Goal: Task Accomplishment & Management: Use online tool/utility

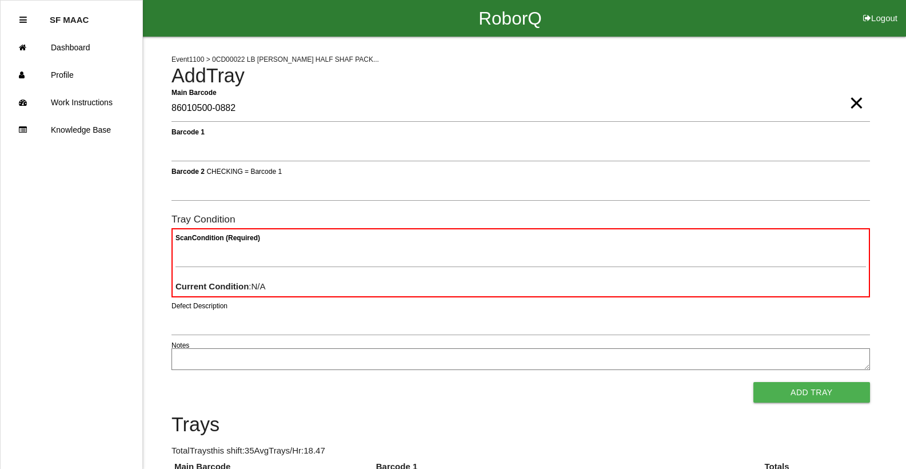
type Barcode "86010500-0882"
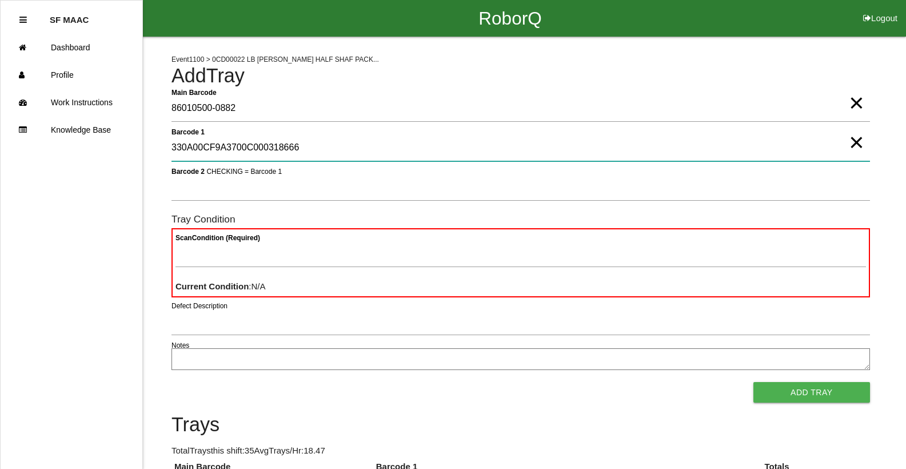
type 1 "330A00CF9A3700C000318666"
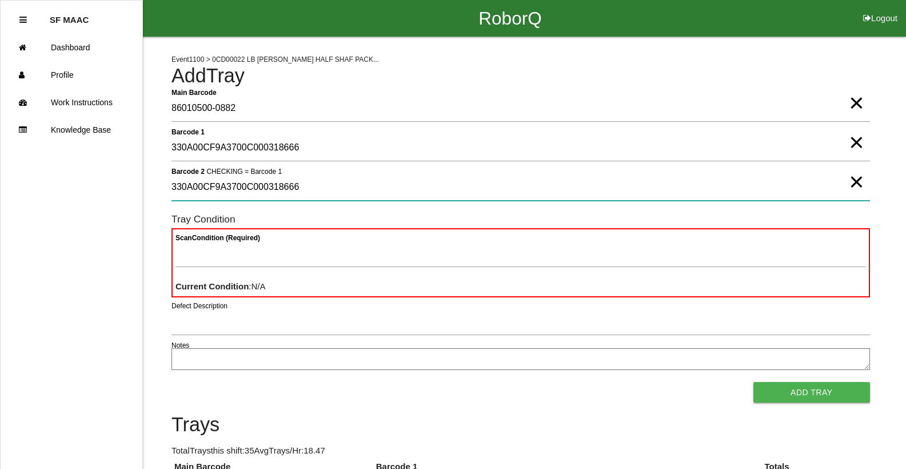
type 2 "330A00CF9A3700C000318666"
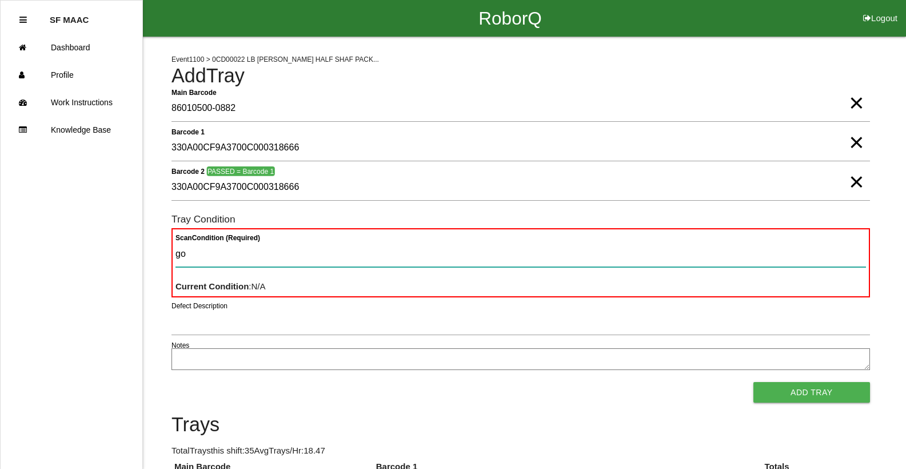
type Condition "goo"
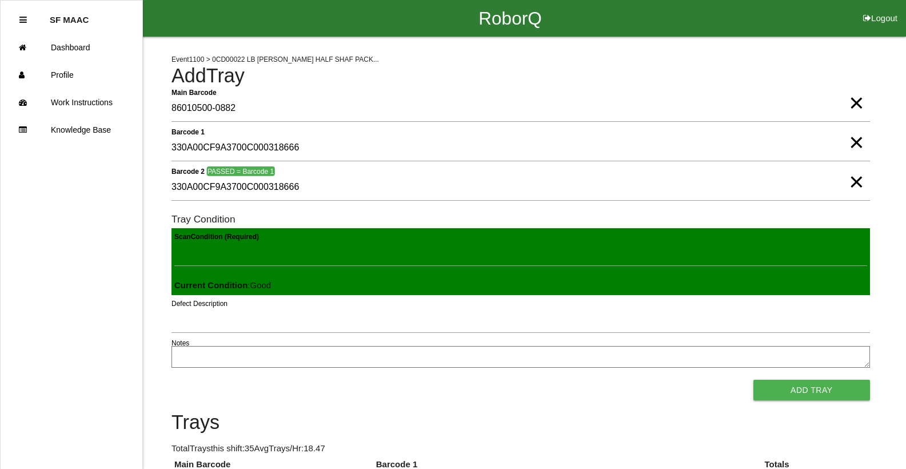
click at [753, 379] on button "Add Tray" at bounding box center [811, 389] width 117 height 21
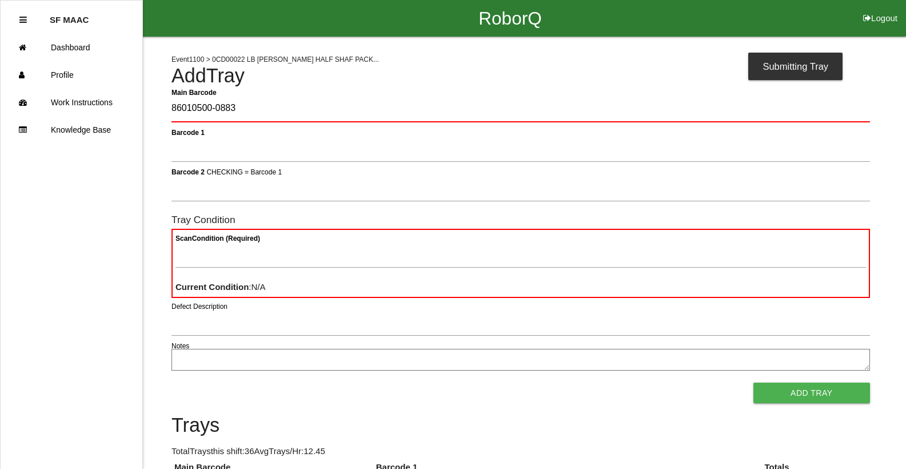
type Barcode "86010500-0883"
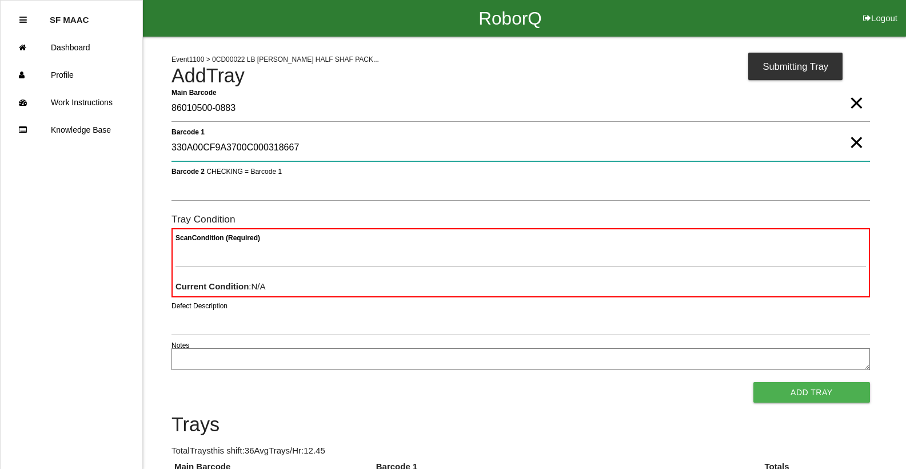
type 1 "330A00CF9A3700C000318667"
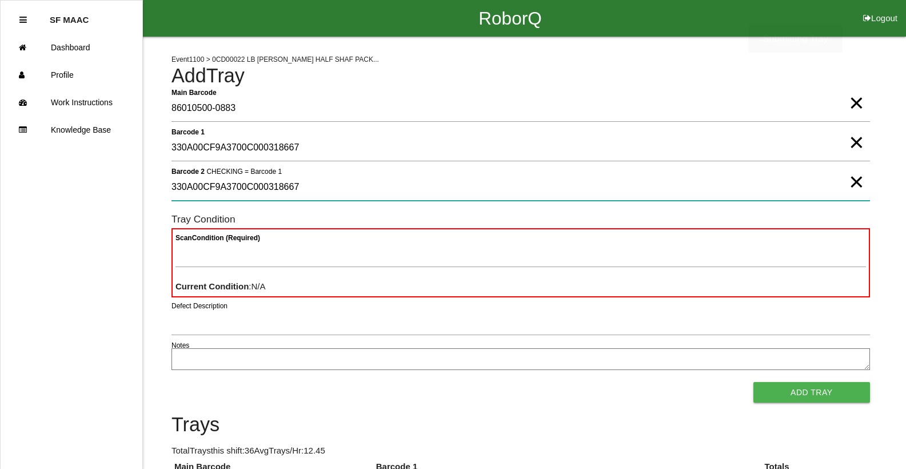
type 2 "330A00CF9A3700C000318667"
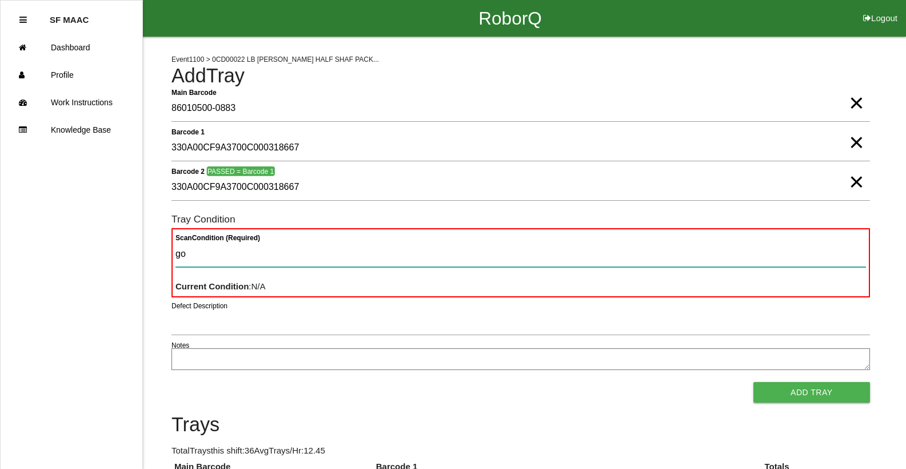
type Condition "goo"
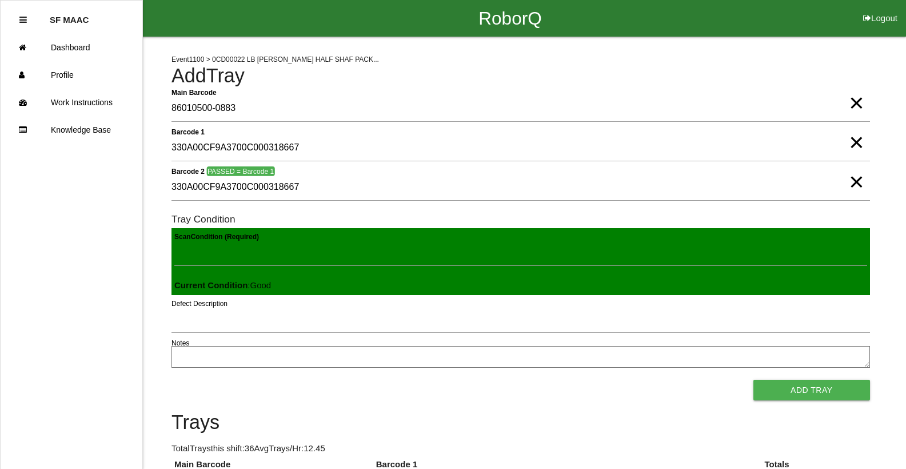
click at [753, 379] on button "Add Tray" at bounding box center [811, 389] width 117 height 21
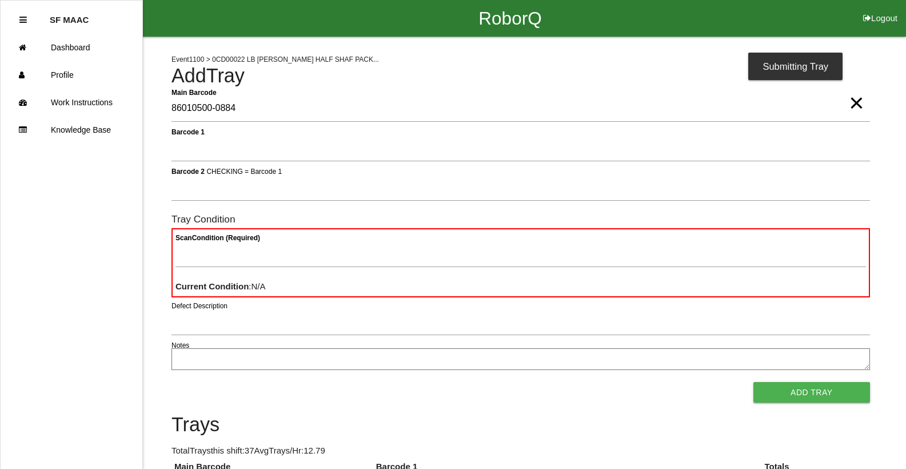
type Barcode "86010500-0884"
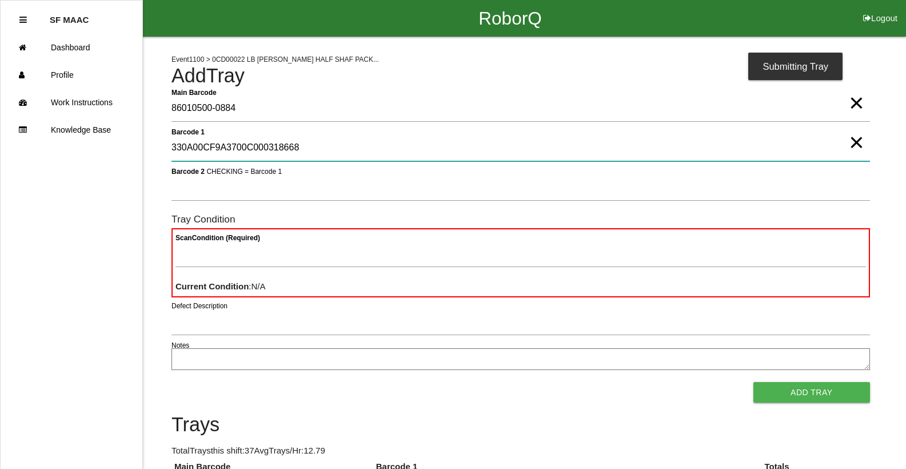
type 1 "330A00CF9A3700C000318668"
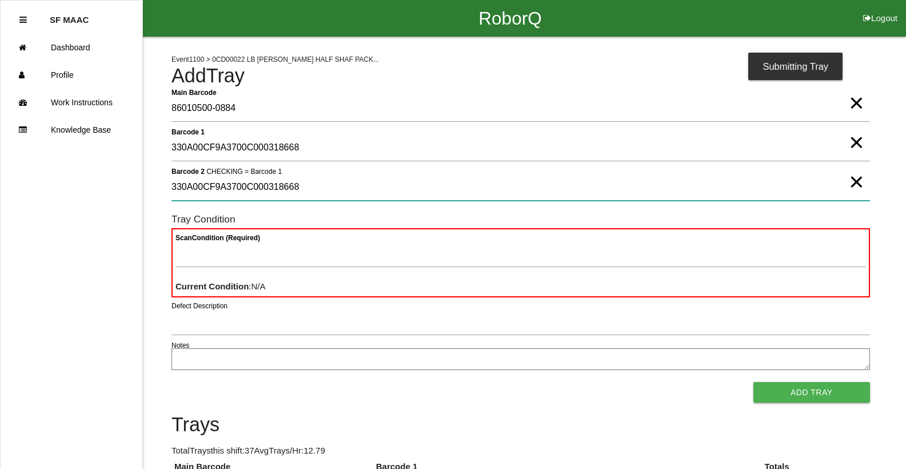
type 2 "330A00CF9A3700C000318668"
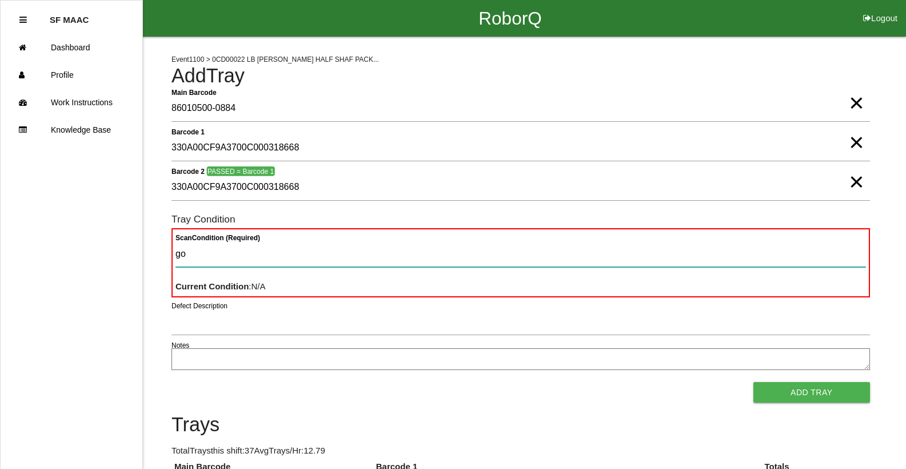
type Condition "goo"
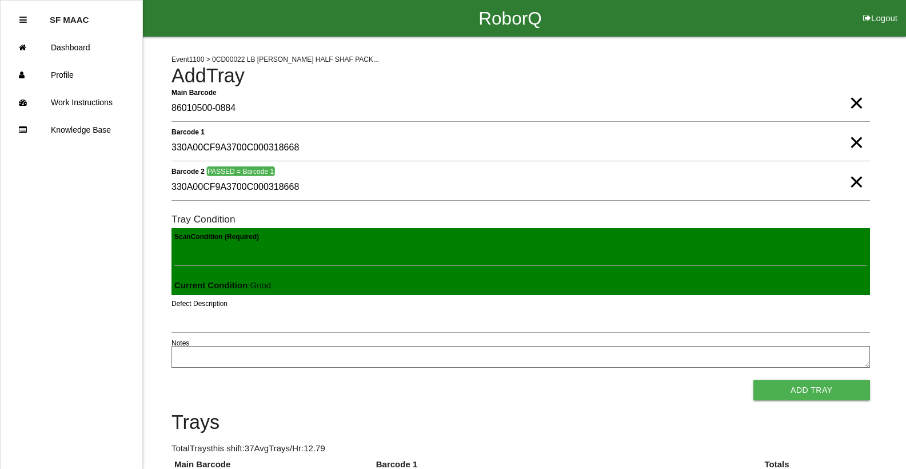
click at [753, 379] on button "Add Tray" at bounding box center [811, 389] width 117 height 21
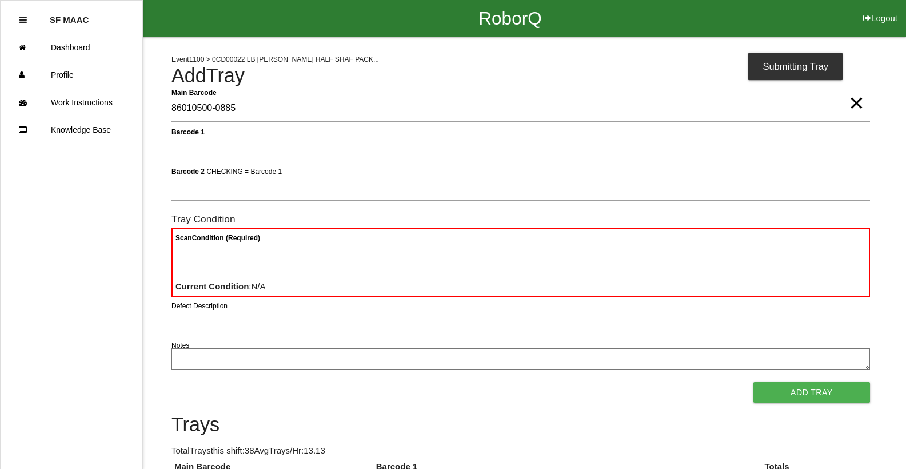
type Barcode "86010500-0885"
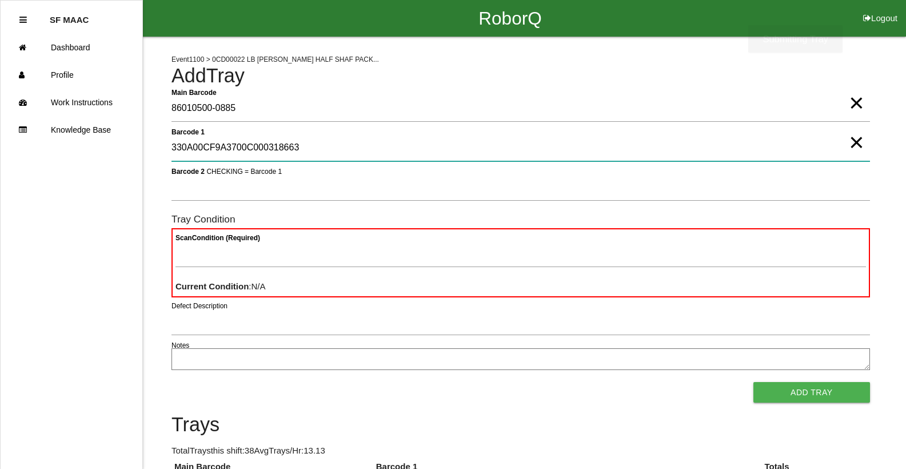
type 1 "330A00CF9A3700C000318663"
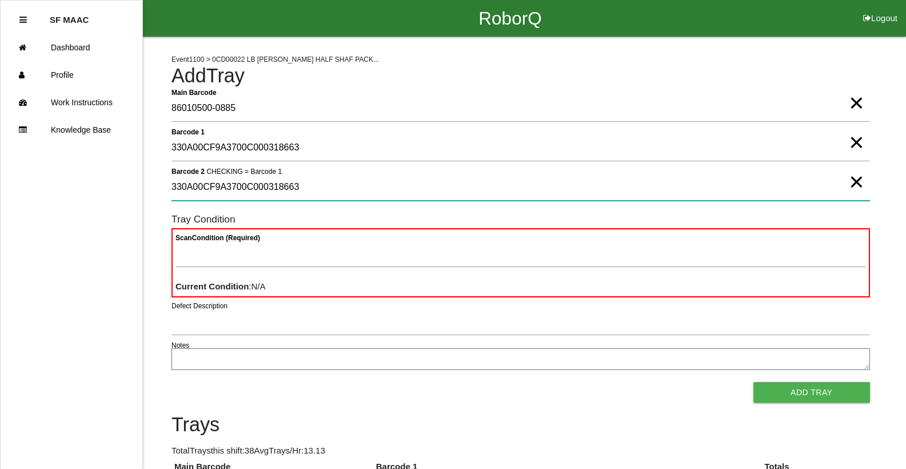
type 2 "330A00CF9A3700C000318663"
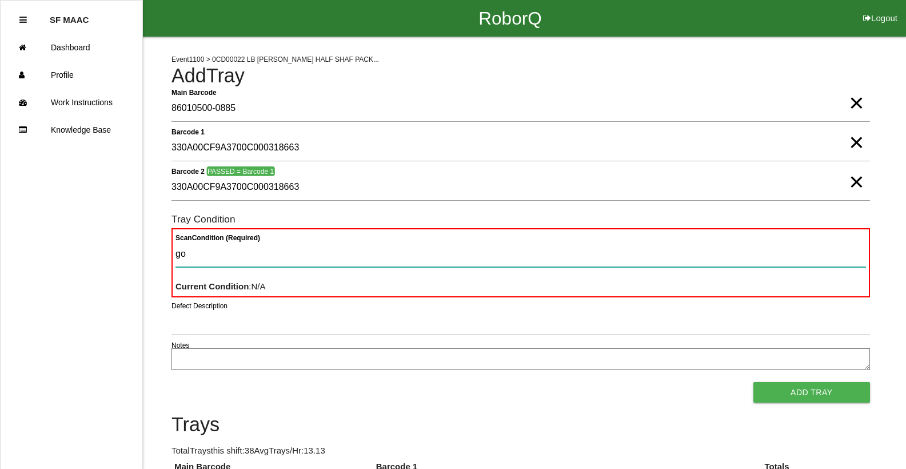
type Condition "goo"
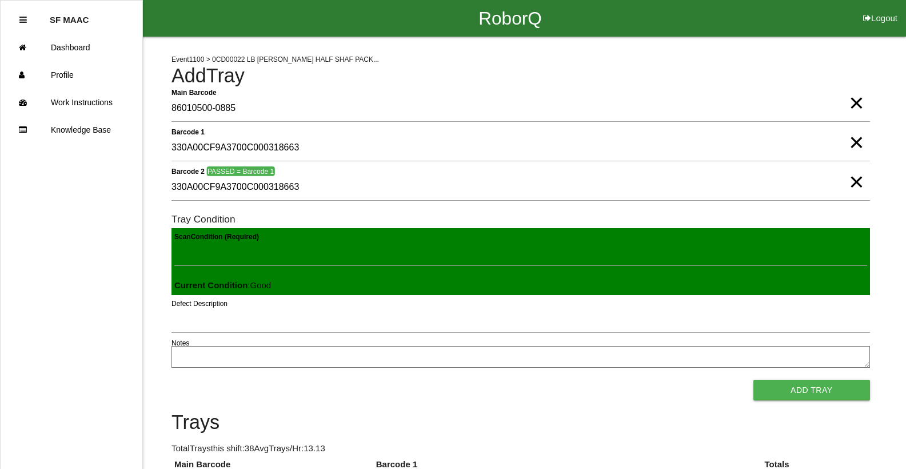
click at [753, 379] on button "Add Tray" at bounding box center [811, 389] width 117 height 21
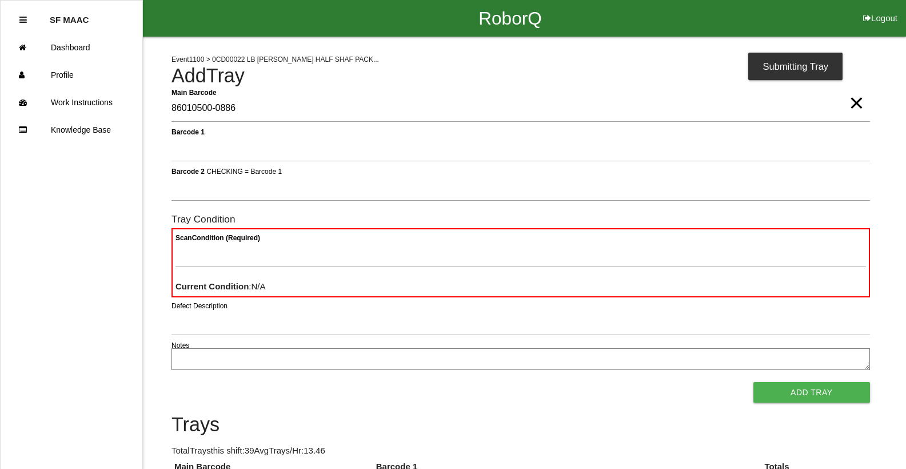
type Barcode "86010500-0886"
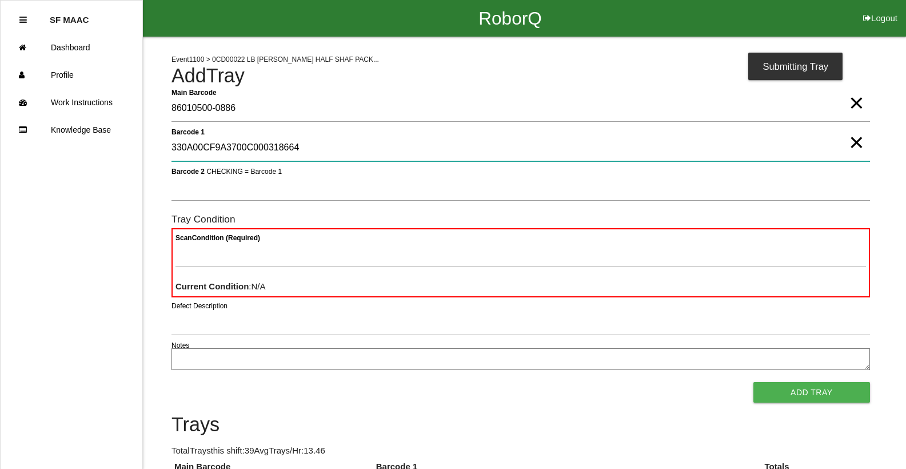
type 1 "330A00CF9A3700C000318664"
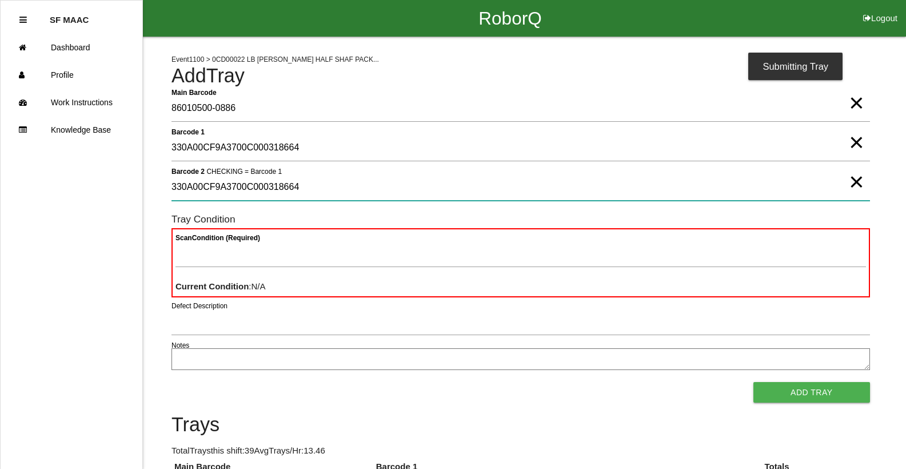
type 2 "330A00CF9A3700C000318664"
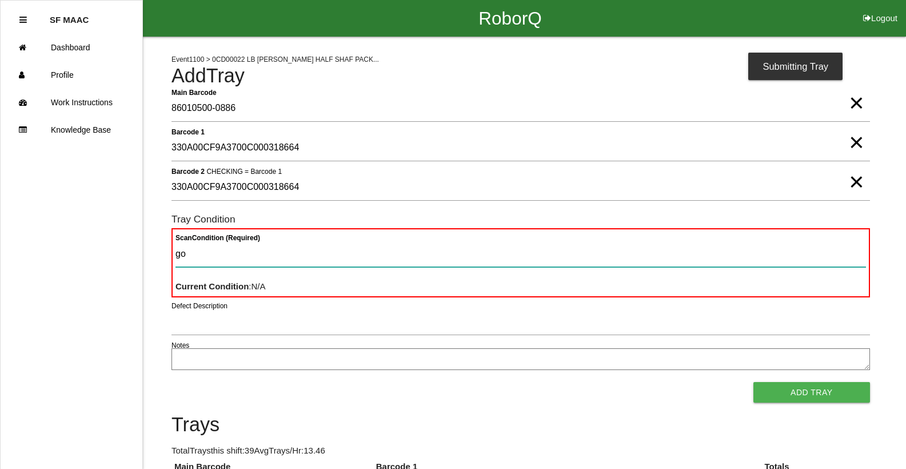
type Condition "goo"
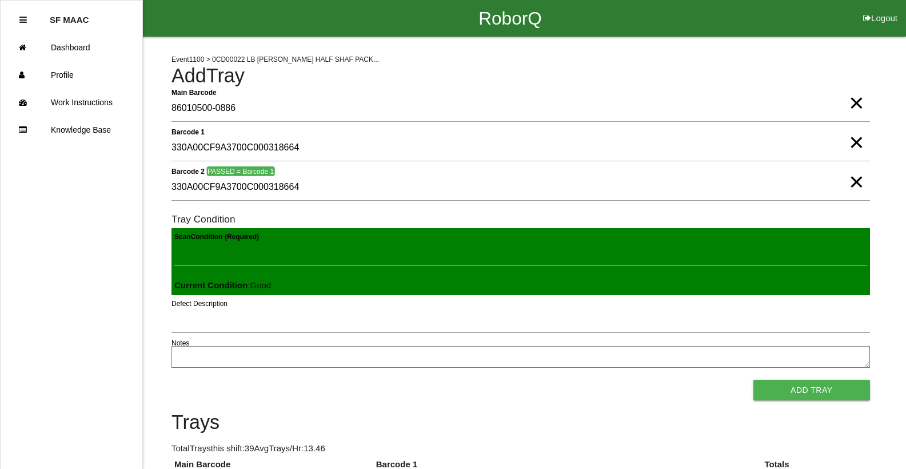
click at [753, 379] on button "Add Tray" at bounding box center [811, 389] width 117 height 21
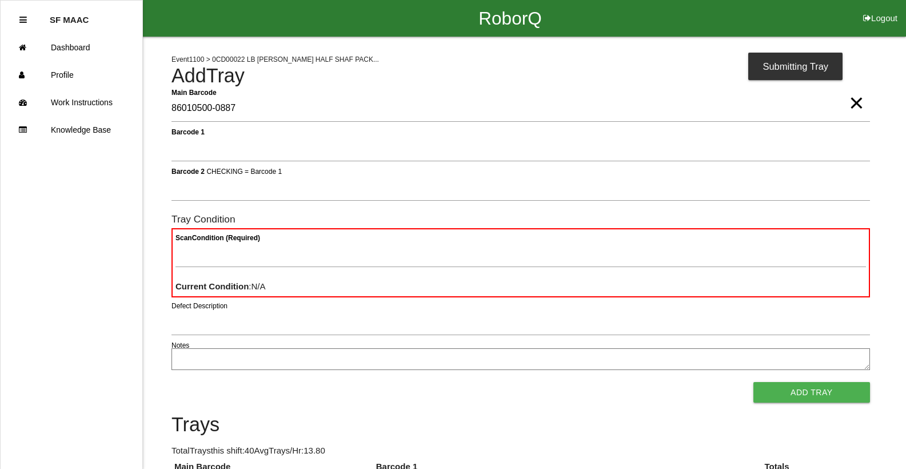
type Barcode "86010500-0887"
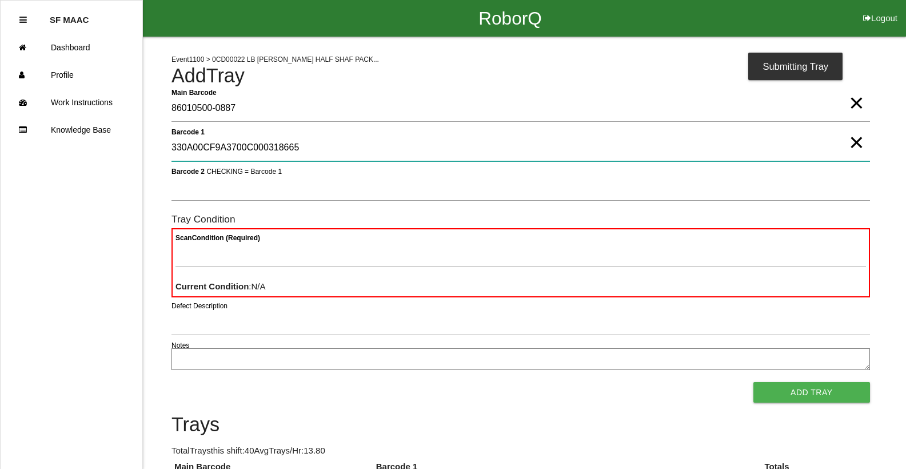
type 1 "330A00CF9A3700C000318665"
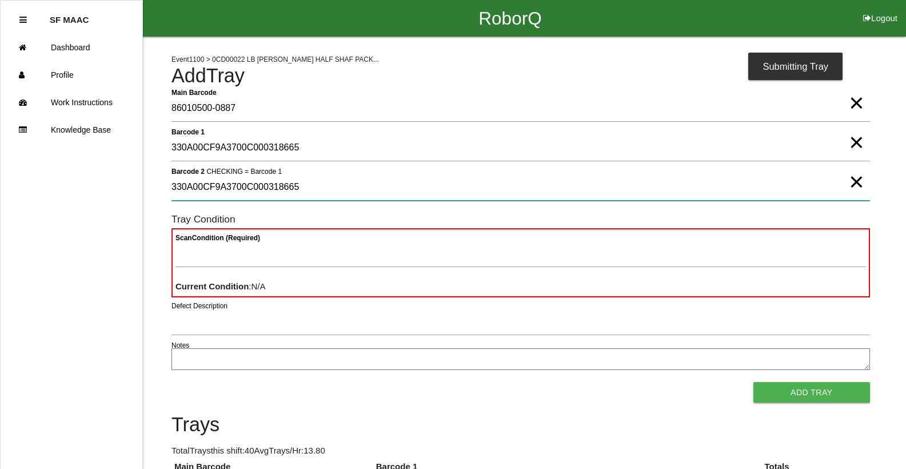
type 2 "330A00CF9A3700C000318665"
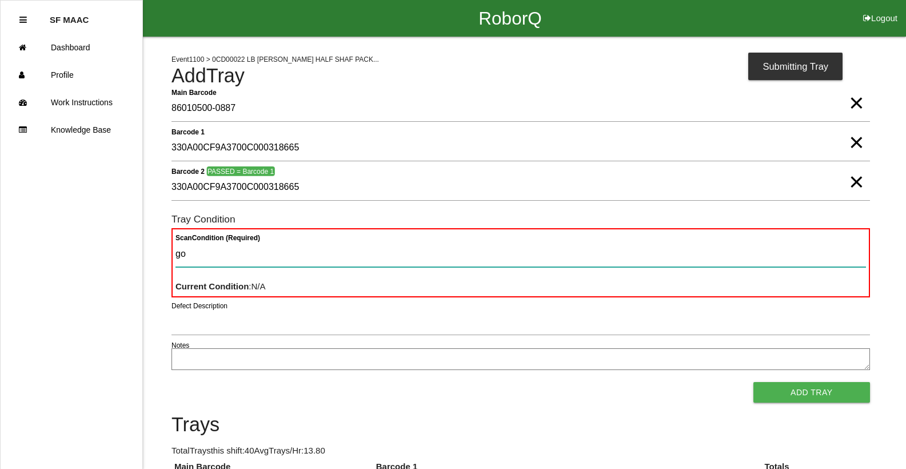
type Condition "goo"
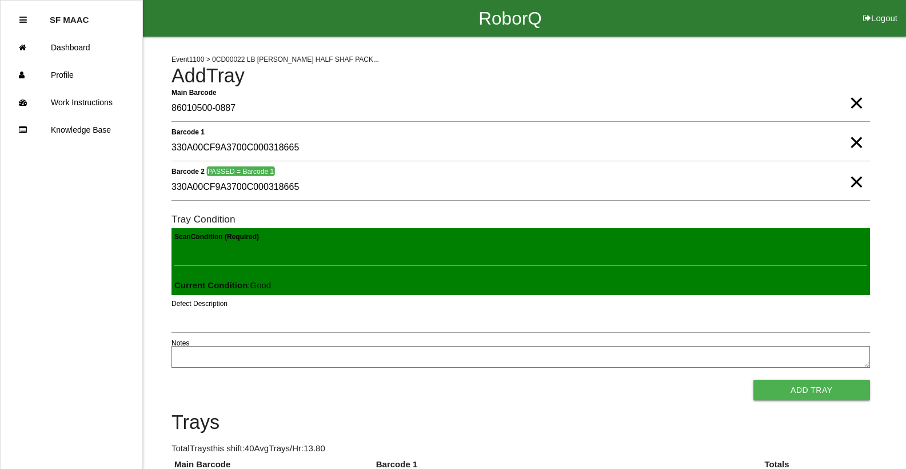
click at [753, 379] on button "Add Tray" at bounding box center [811, 389] width 117 height 21
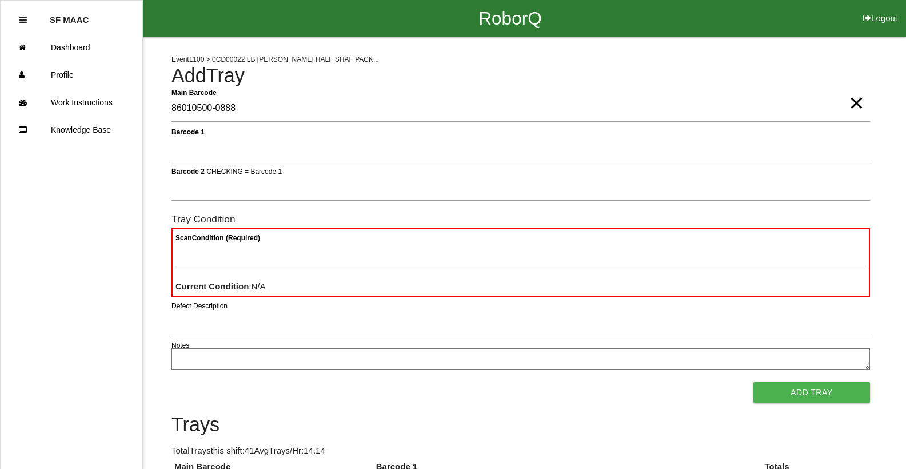
type Barcode "86010500-0888"
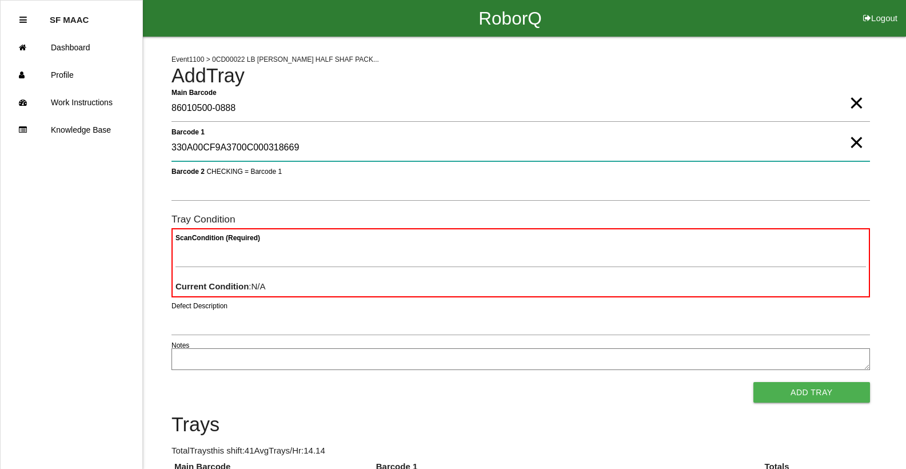
type 1 "330A00CF9A3700C000318669"
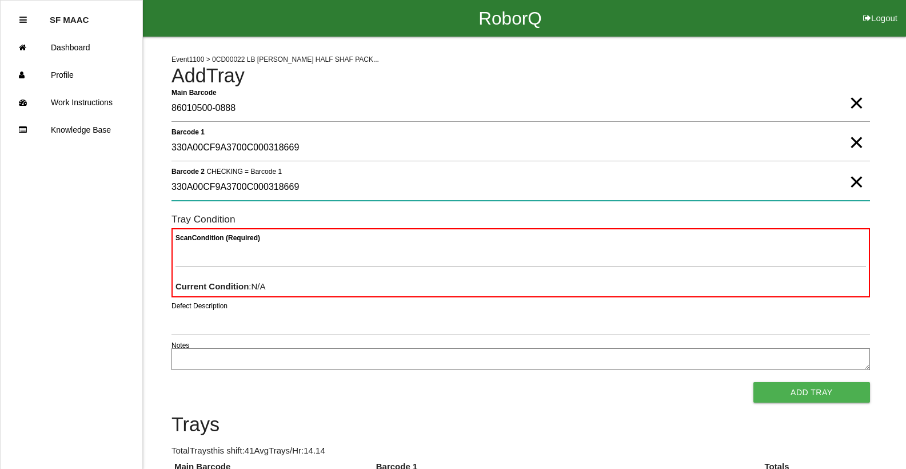
type 2 "330A00CF9A3700C000318669"
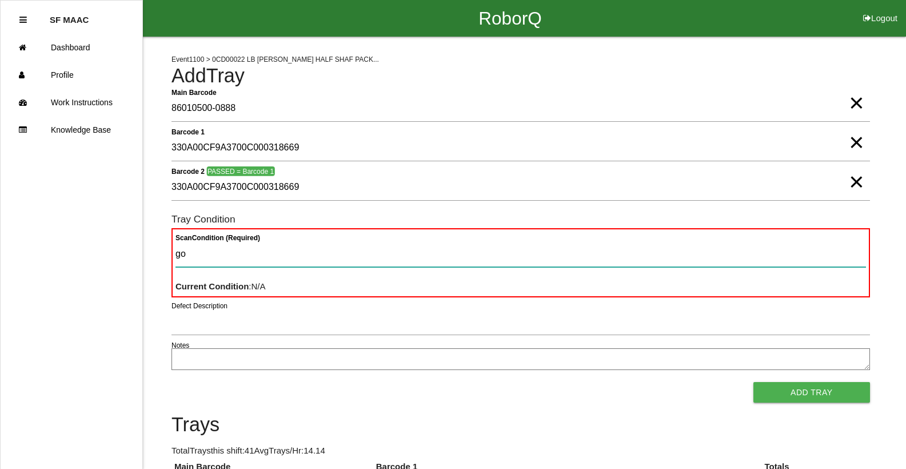
type Condition "goo"
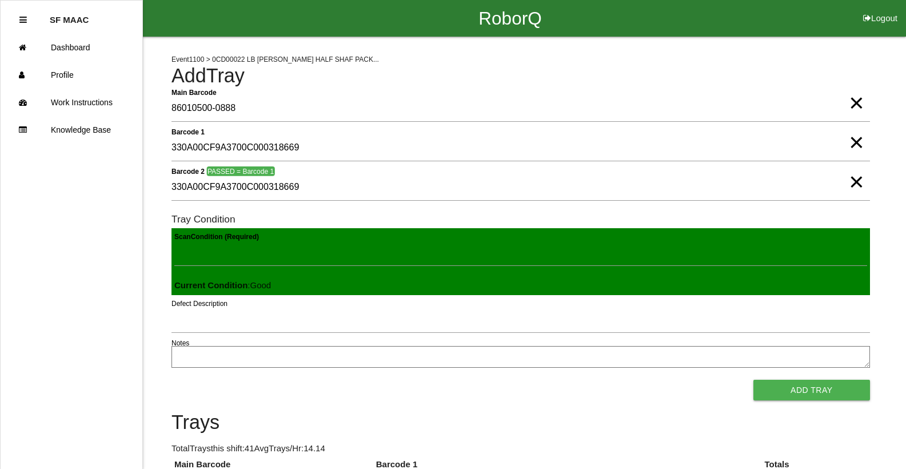
click at [753, 379] on button "Add Tray" at bounding box center [811, 389] width 117 height 21
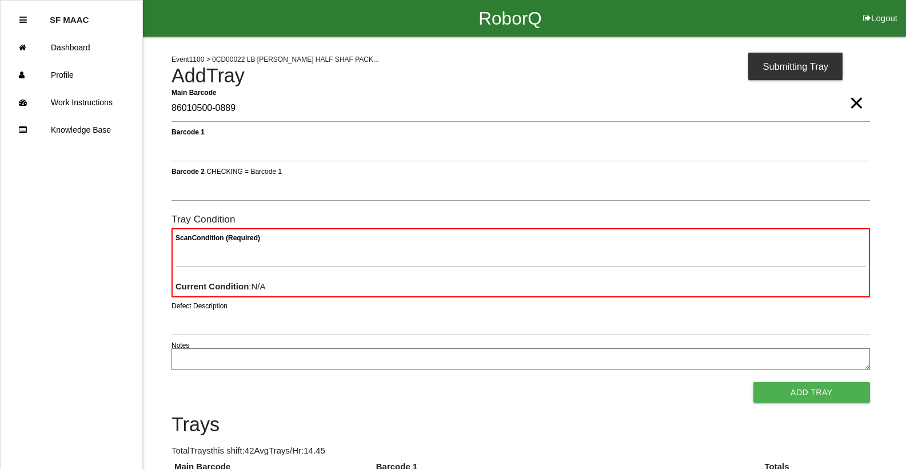
type Barcode "86010500-0889"
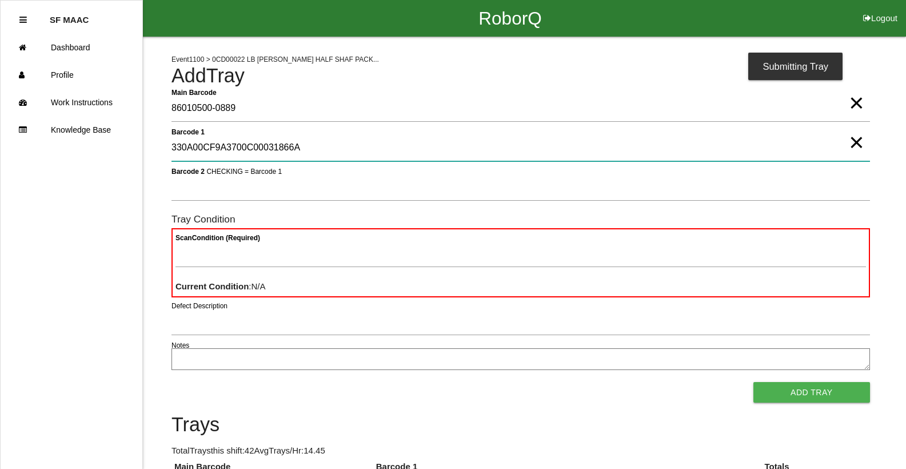
type 1 "330A00CF9A3700C00031866A"
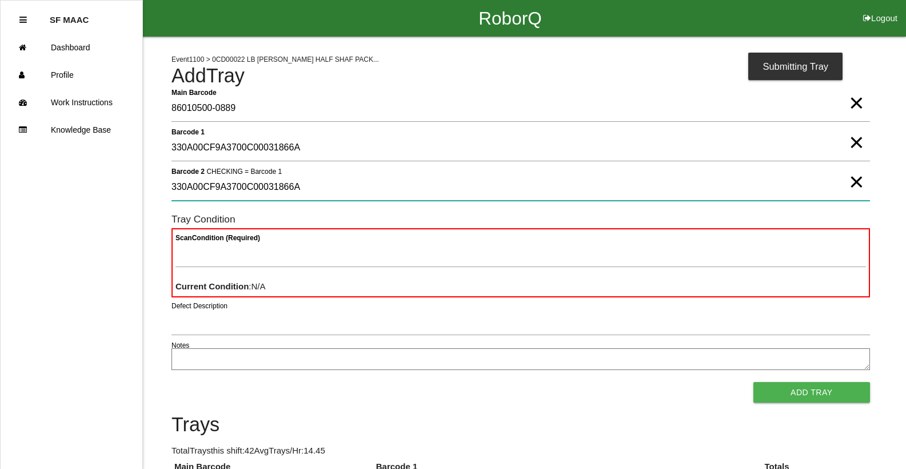
type 2 "330A00CF9A3700C00031866A"
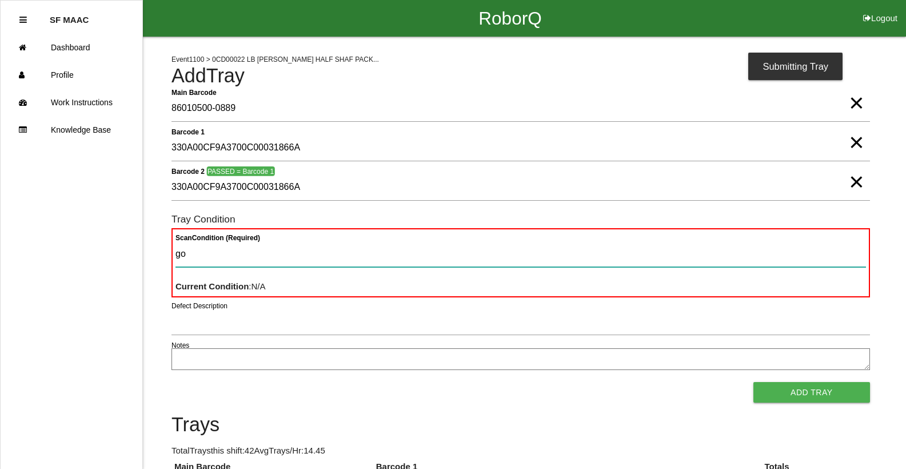
type Condition "goo"
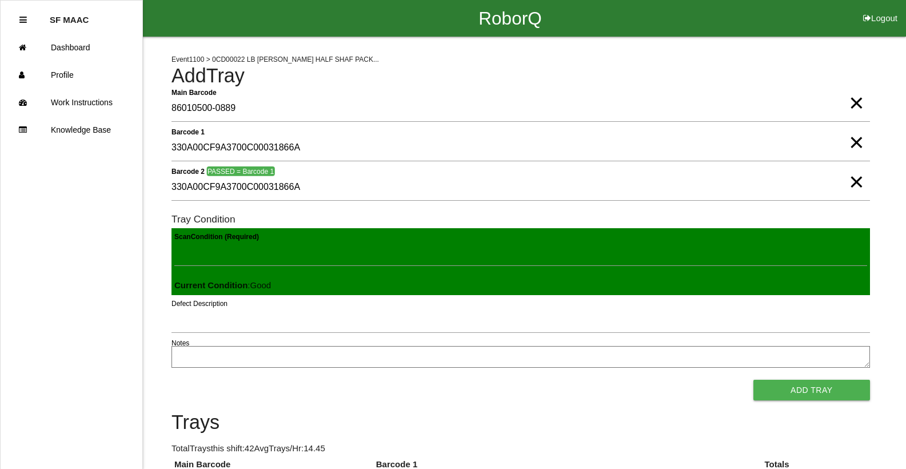
click at [753, 379] on button "Add Tray" at bounding box center [811, 389] width 117 height 21
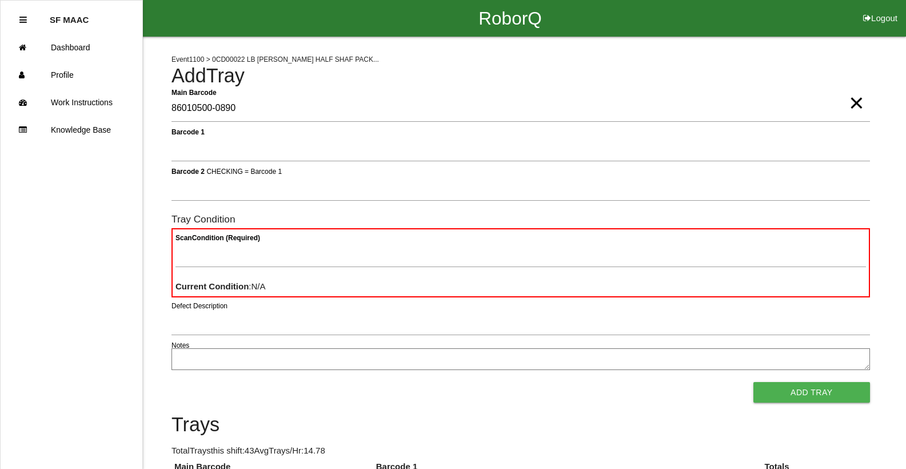
type Barcode "86010500-0890"
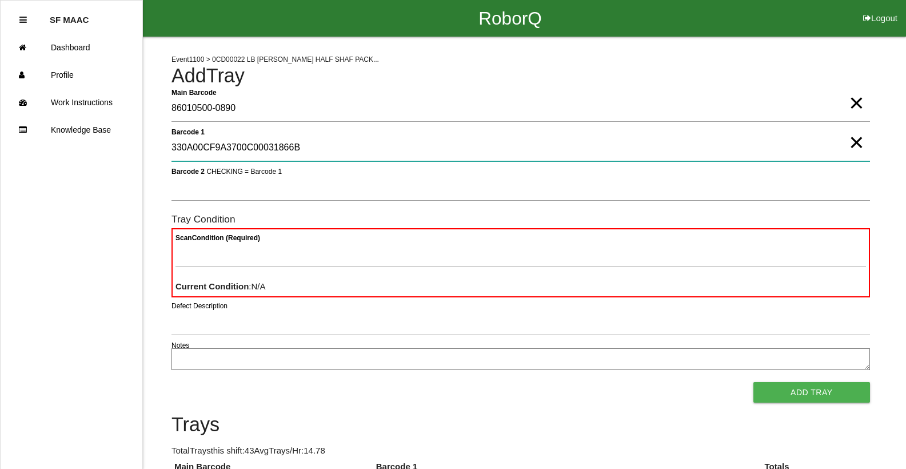
type 1 "330A00CF9A3700C00031866B"
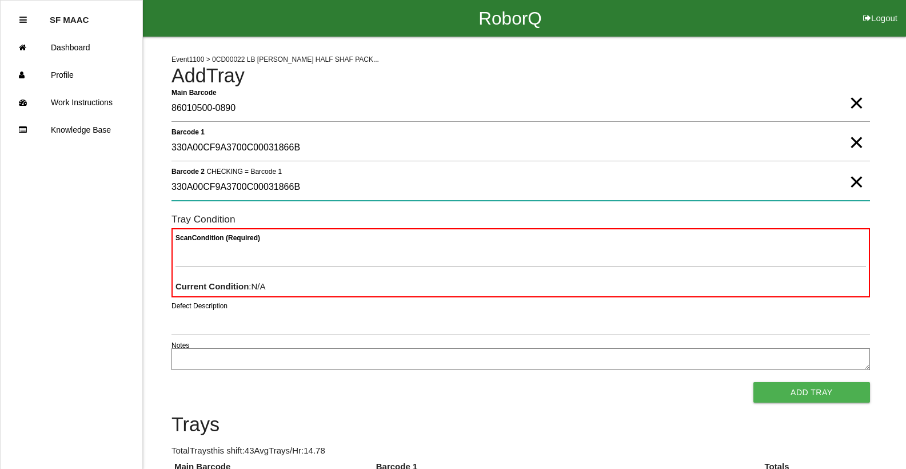
type 2 "330A00CF9A3700C00031866B"
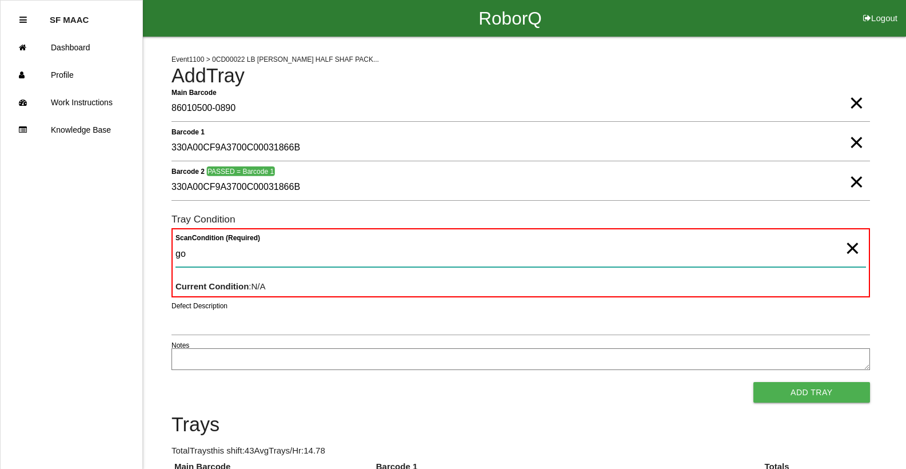
type Condition "goo"
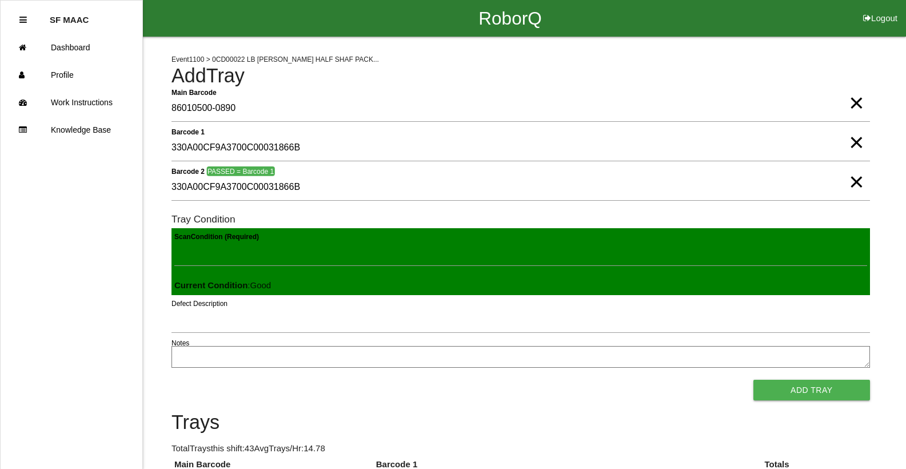
click at [753, 379] on button "Add Tray" at bounding box center [811, 389] width 117 height 21
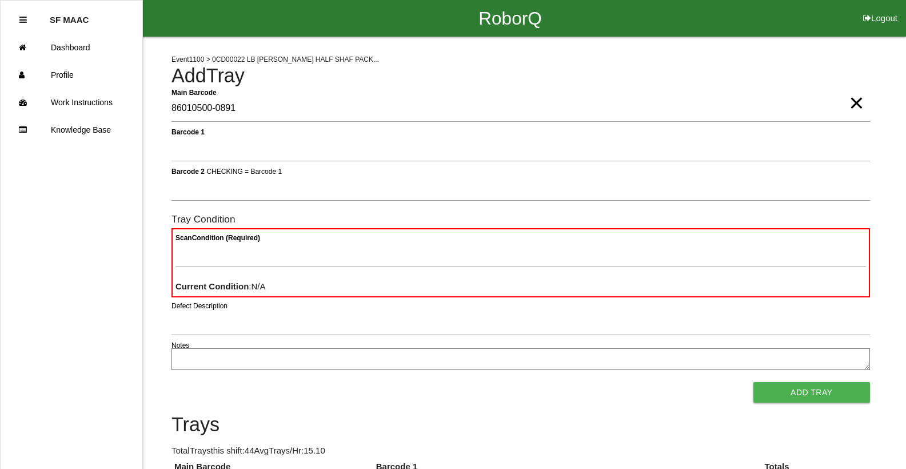
type Barcode "86010500-0891"
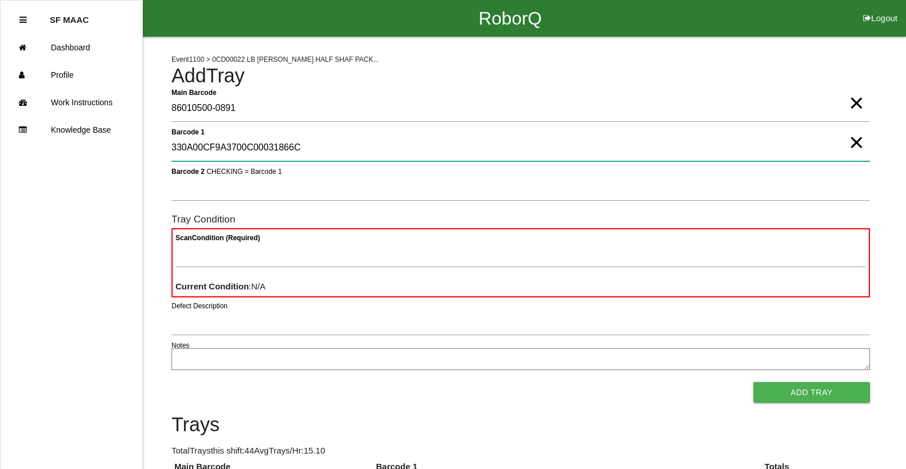
type 1 "330A00CF9A3700C00031866C"
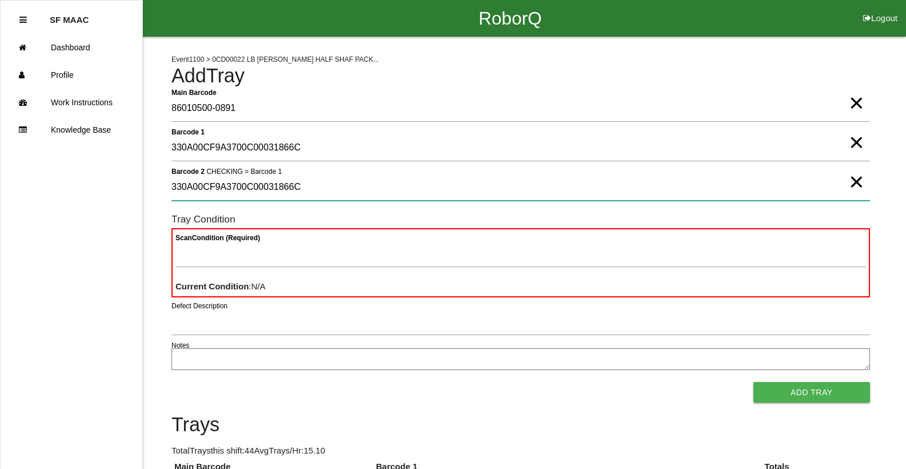
type 2 "330A00CF9A3700C00031866C"
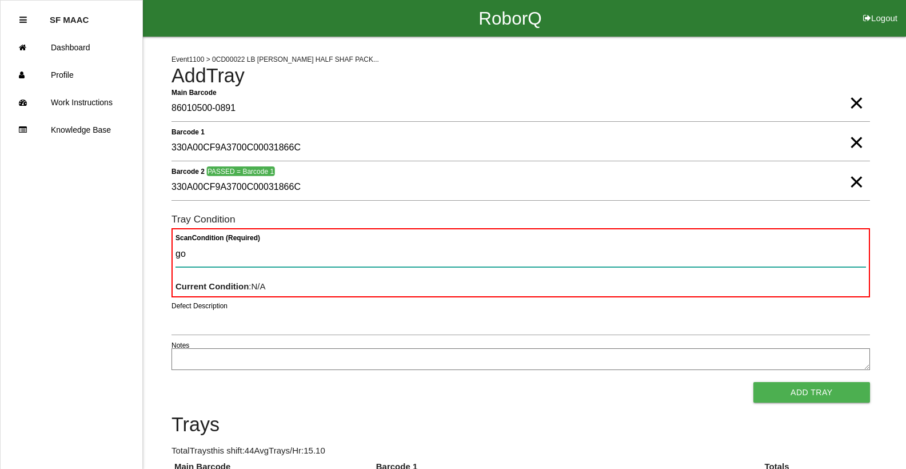
type Condition "goo"
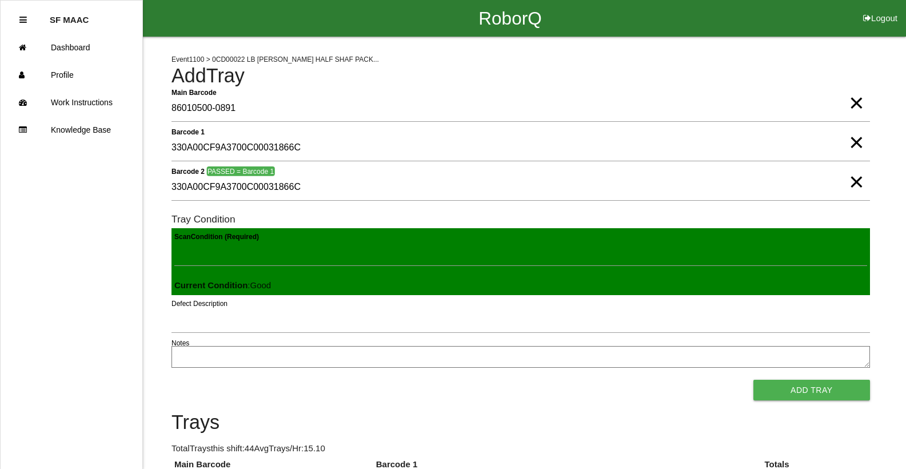
click at [753, 379] on button "Add Tray" at bounding box center [811, 389] width 117 height 21
